Goal: Feedback & Contribution: Leave review/rating

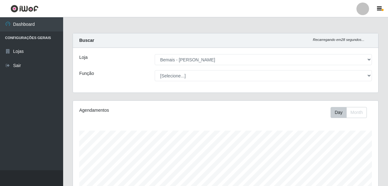
select select "230"
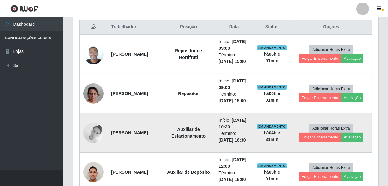
scroll to position [258, 0]
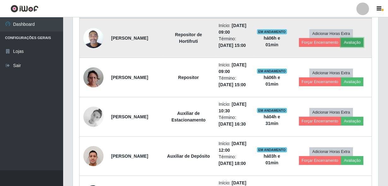
click at [348, 47] on button "Avaliação" at bounding box center [352, 42] width 22 height 9
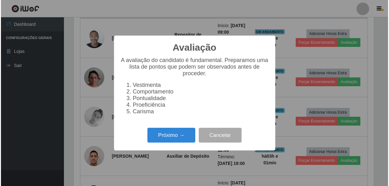
scroll to position [131, 302]
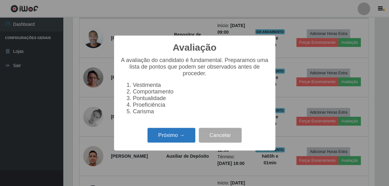
click at [183, 137] on button "Próximo →" at bounding box center [172, 135] width 48 height 15
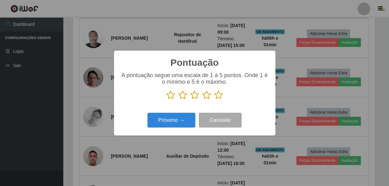
click at [215, 99] on icon at bounding box center [218, 94] width 9 height 9
click at [214, 100] on input "radio" at bounding box center [214, 100] width 0 height 0
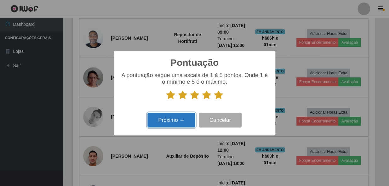
click at [177, 120] on button "Próximo →" at bounding box center [172, 120] width 48 height 15
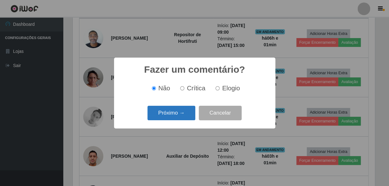
click at [170, 114] on button "Próximo →" at bounding box center [172, 113] width 48 height 15
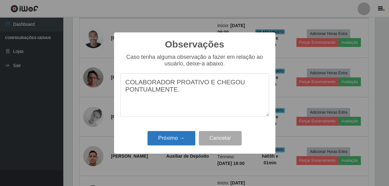
type textarea "COLABORADOR PROATIVO E CHEGOU PONTUALMENTE."
click at [178, 144] on button "Próximo →" at bounding box center [172, 138] width 48 height 15
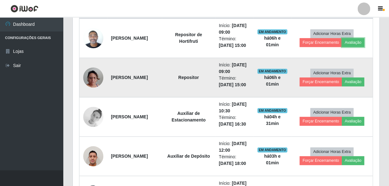
scroll to position [131, 305]
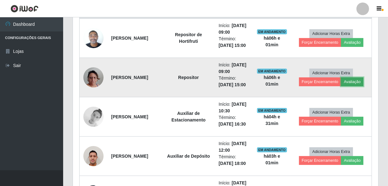
click at [350, 86] on button "Avaliação" at bounding box center [352, 82] width 22 height 9
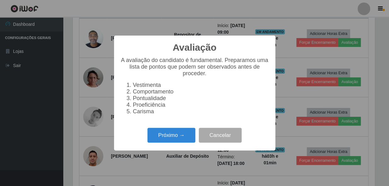
scroll to position [131, 302]
click at [173, 135] on button "Próximo →" at bounding box center [172, 135] width 48 height 15
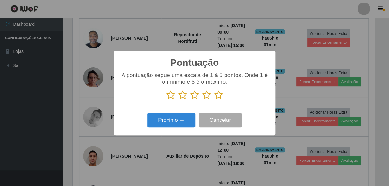
scroll to position [315177, 315005]
click at [218, 95] on icon at bounding box center [218, 94] width 9 height 9
click at [214, 100] on input "radio" at bounding box center [214, 100] width 0 height 0
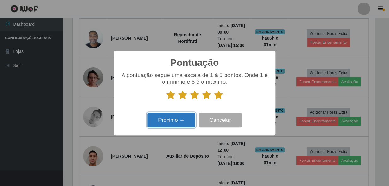
click at [173, 127] on button "Próximo →" at bounding box center [172, 120] width 48 height 15
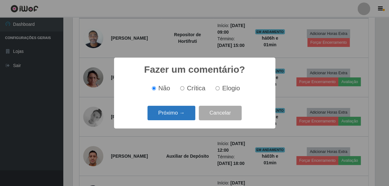
click at [170, 114] on button "Próximo →" at bounding box center [172, 113] width 48 height 15
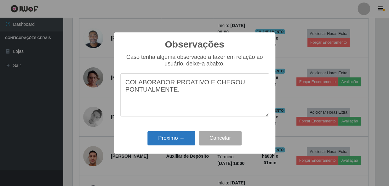
type textarea "COLABORADOR PROATIVO E CHEGOU PONTUALMENTE."
click at [177, 138] on button "Próximo →" at bounding box center [172, 138] width 48 height 15
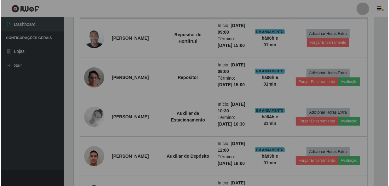
scroll to position [131, 305]
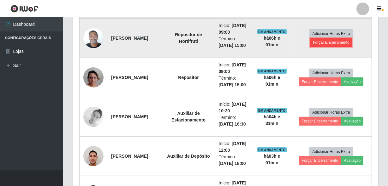
click at [321, 47] on button "Forçar Encerramento" at bounding box center [331, 42] width 42 height 9
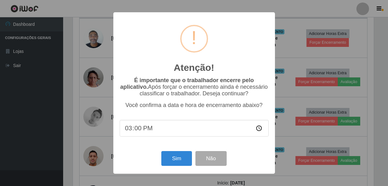
scroll to position [131, 302]
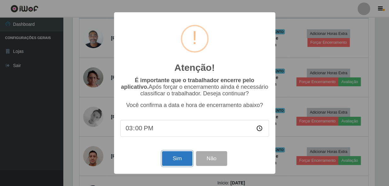
click at [180, 160] on button "Sim" at bounding box center [177, 158] width 31 height 15
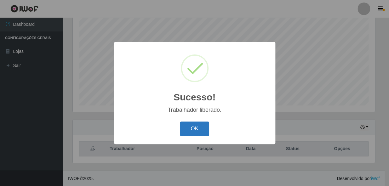
click at [191, 128] on button "OK" at bounding box center [194, 129] width 29 height 15
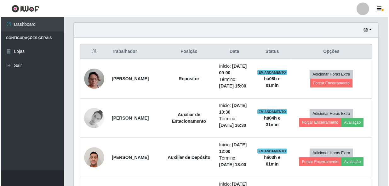
scroll to position [234, 0]
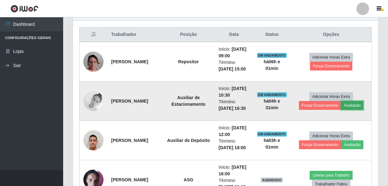
click at [359, 110] on button "Avaliação" at bounding box center [352, 105] width 22 height 9
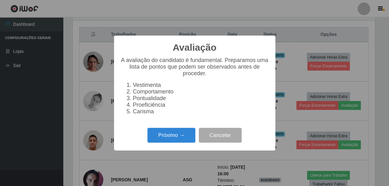
scroll to position [131, 302]
click at [184, 140] on button "Próximo →" at bounding box center [172, 135] width 48 height 15
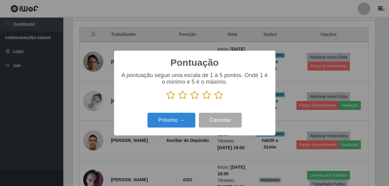
click at [223, 91] on p at bounding box center [194, 94] width 149 height 9
click at [218, 96] on icon at bounding box center [218, 94] width 9 height 9
click at [214, 100] on input "radio" at bounding box center [214, 100] width 0 height 0
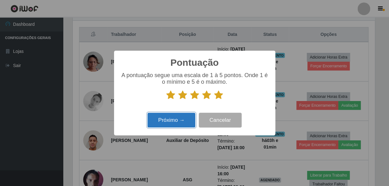
click at [189, 117] on button "Próximo →" at bounding box center [172, 120] width 48 height 15
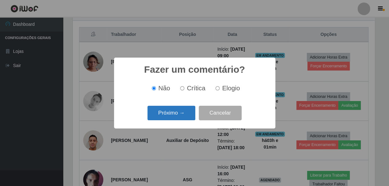
click at [180, 113] on button "Próximo →" at bounding box center [172, 113] width 48 height 15
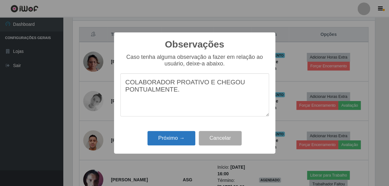
type textarea "COLABORADOR PROATIVO E CHEGOU PONTUALMENTE."
click at [181, 138] on button "Próximo →" at bounding box center [172, 138] width 48 height 15
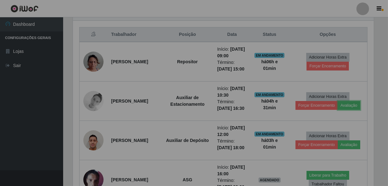
scroll to position [0, 0]
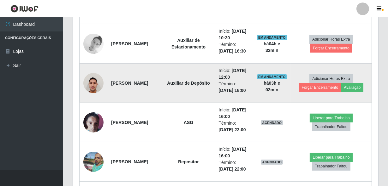
click at [86, 96] on img at bounding box center [93, 83] width 20 height 27
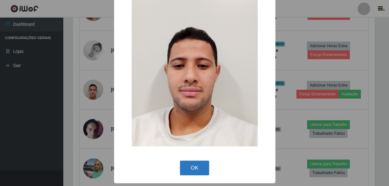
click at [195, 166] on button "OK" at bounding box center [194, 168] width 29 height 15
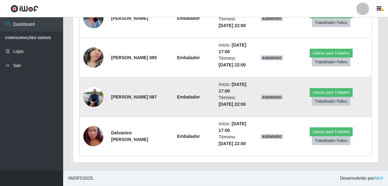
click at [91, 84] on img at bounding box center [93, 97] width 20 height 27
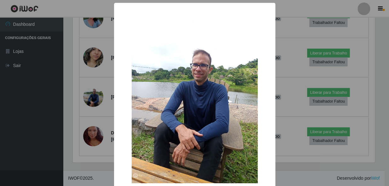
click at [87, 103] on div "× OK Cancel" at bounding box center [194, 93] width 389 height 186
